Goal: Check status: Check status

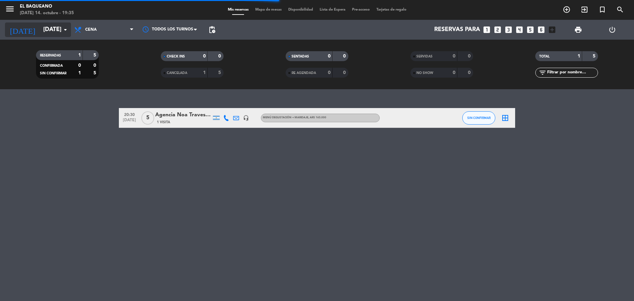
click at [45, 29] on input "[DATE]" at bounding box center [78, 29] width 77 height 13
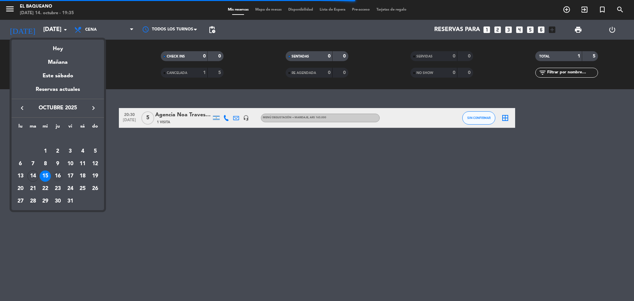
click at [60, 176] on div "16" at bounding box center [57, 175] width 11 height 11
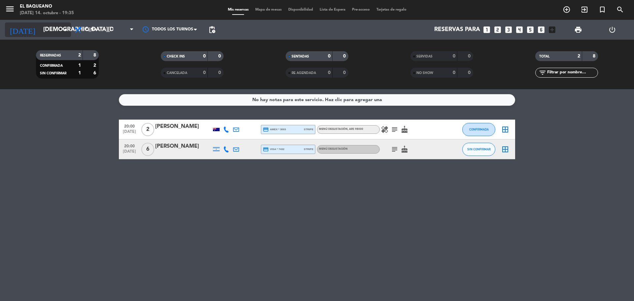
click at [40, 29] on input "[DEMOGRAPHIC_DATA][DATE]" at bounding box center [78, 29] width 77 height 13
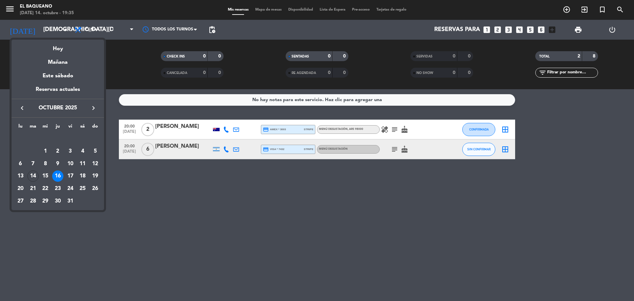
drag, startPoint x: 76, startPoint y: 176, endPoint x: 64, endPoint y: 178, distance: 12.1
click at [75, 176] on div "17" at bounding box center [70, 175] width 11 height 11
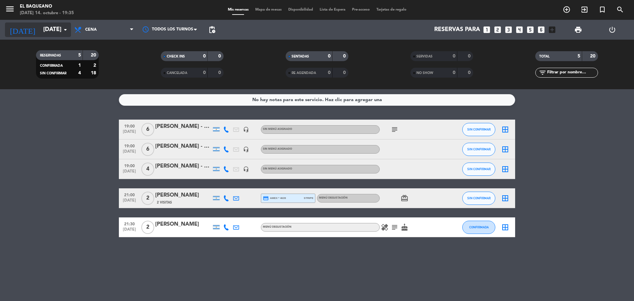
click at [40, 27] on input "[DATE]" at bounding box center [78, 29] width 77 height 13
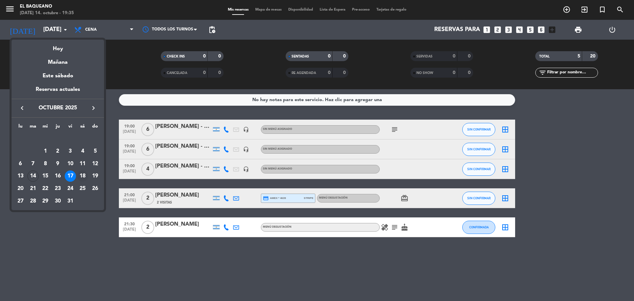
click at [83, 175] on div "18" at bounding box center [82, 175] width 11 height 11
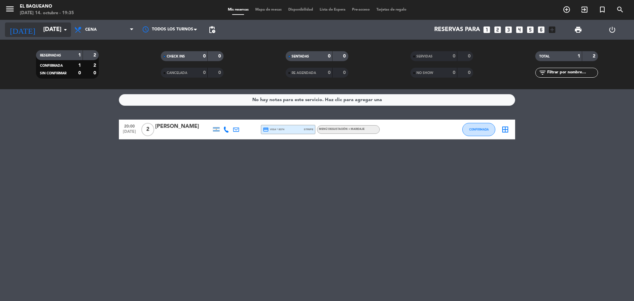
click at [54, 36] on input "[DATE]" at bounding box center [78, 29] width 77 height 13
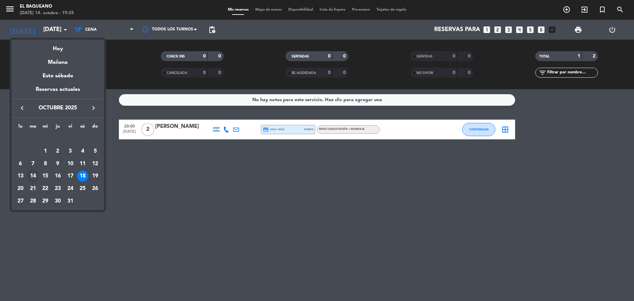
click at [30, 176] on div "14" at bounding box center [32, 175] width 11 height 11
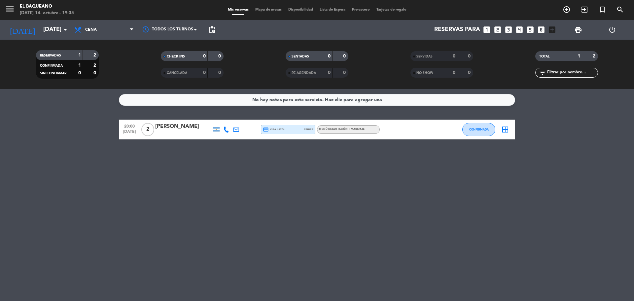
type input "[DATE]"
